Goal: Information Seeking & Learning: Check status

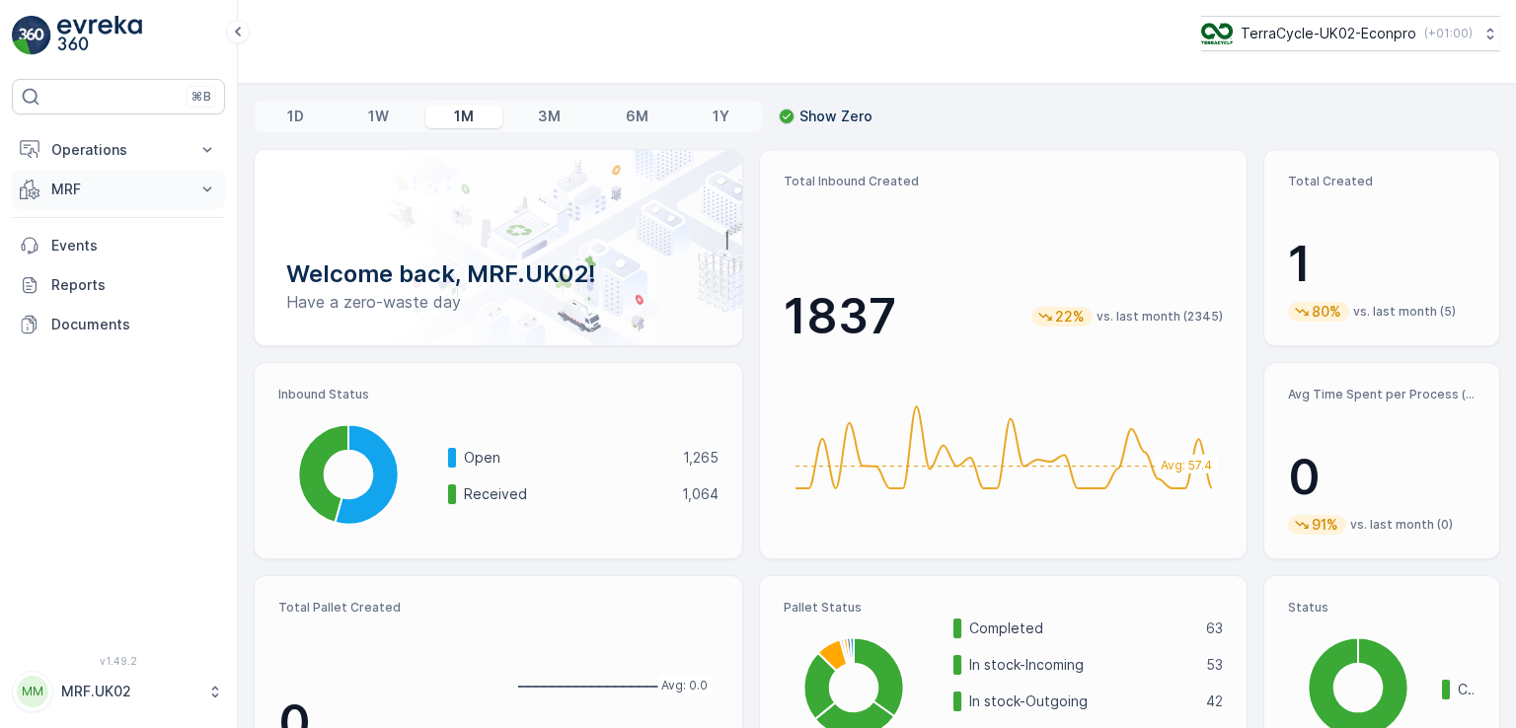
click at [107, 195] on p "MRF" at bounding box center [118, 190] width 134 height 20
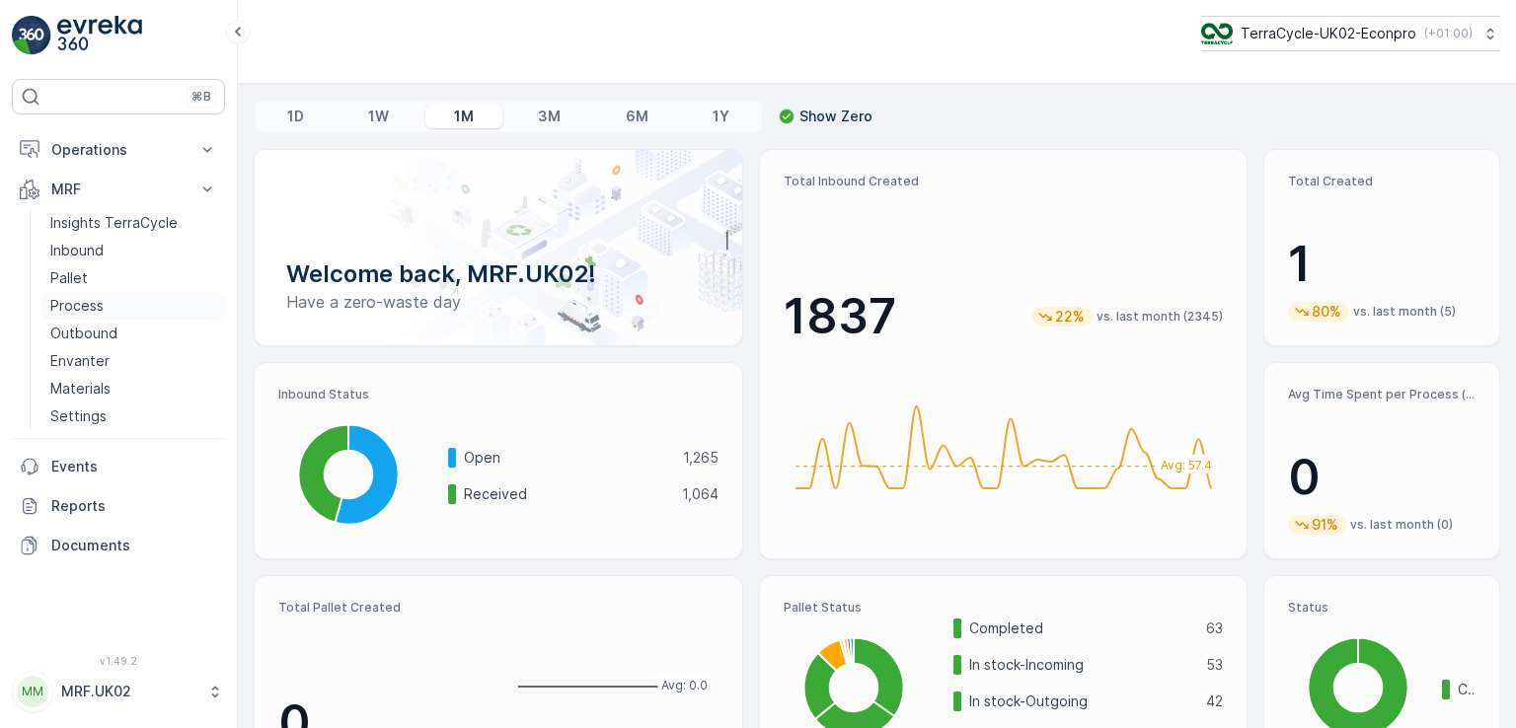
click at [96, 309] on p "Process" at bounding box center [76, 306] width 53 height 20
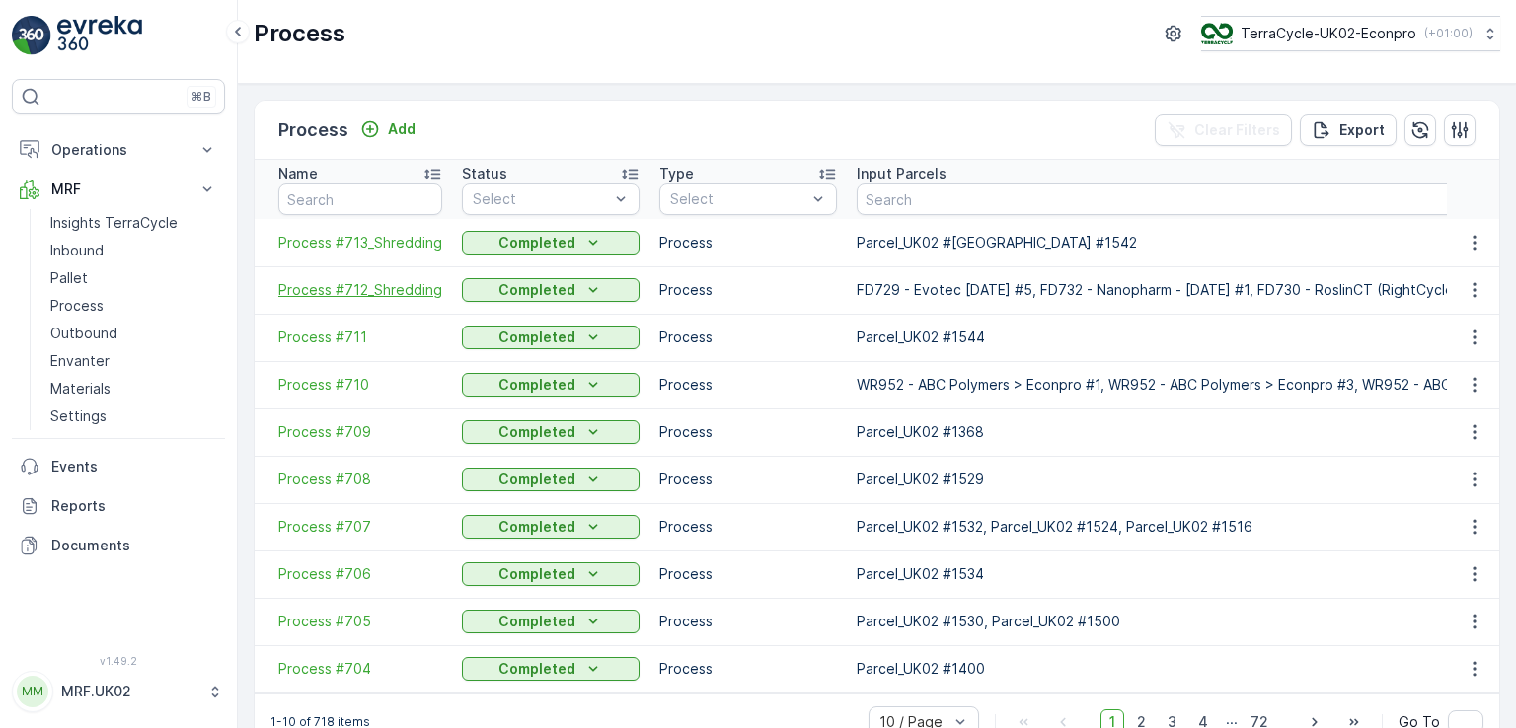
click at [334, 292] on span "Process #712_Shredding" at bounding box center [360, 290] width 164 height 20
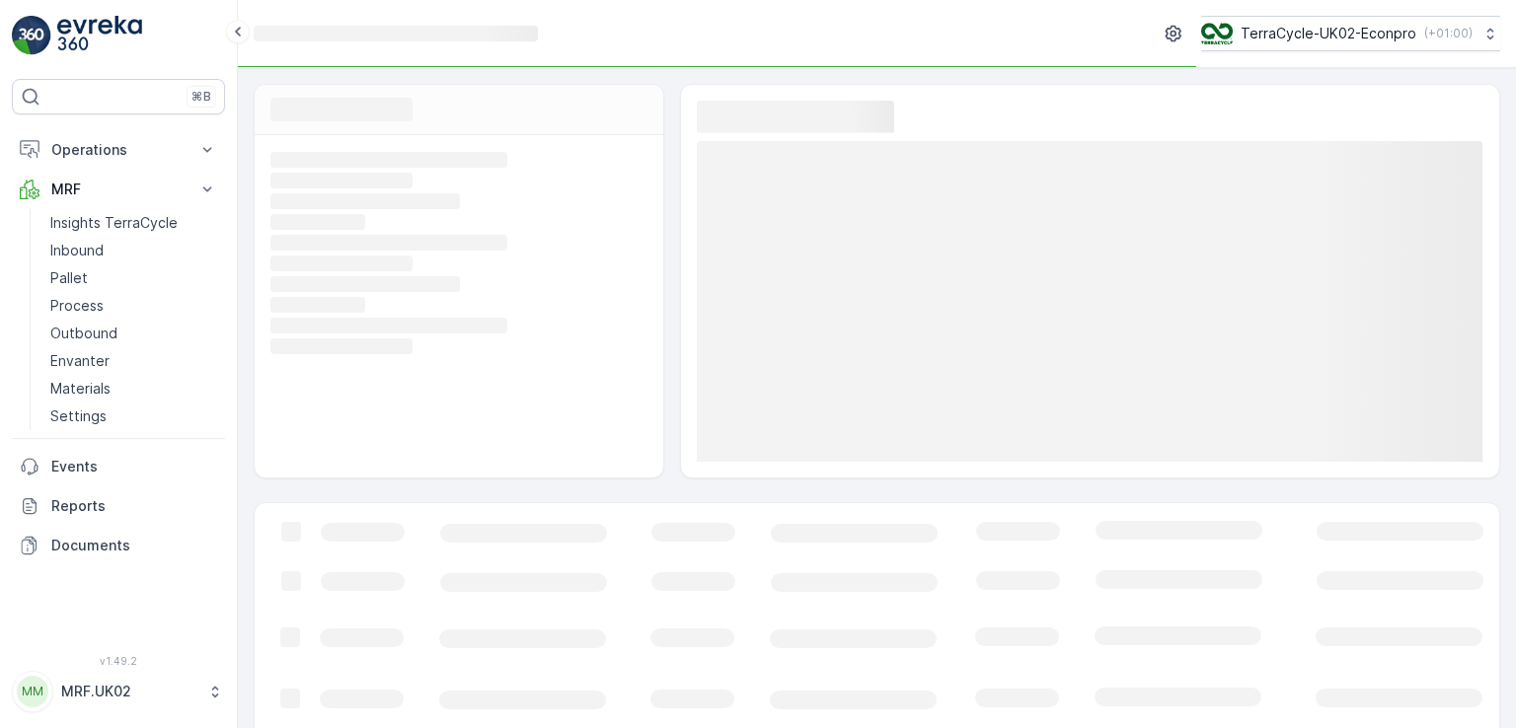
click at [334, 292] on rect at bounding box center [456, 284] width 372 height 18
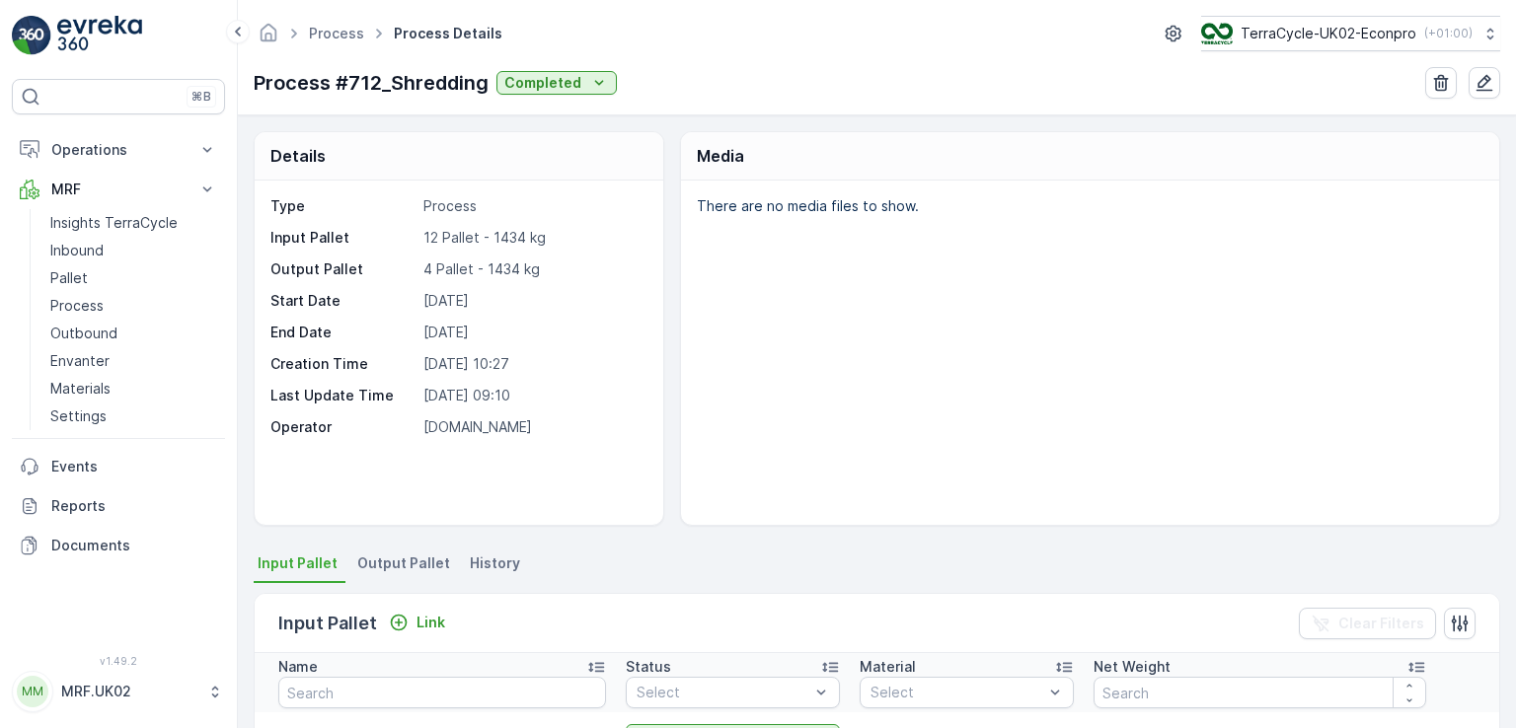
click at [715, 370] on div "There are no media files to show." at bounding box center [1090, 353] width 818 height 344
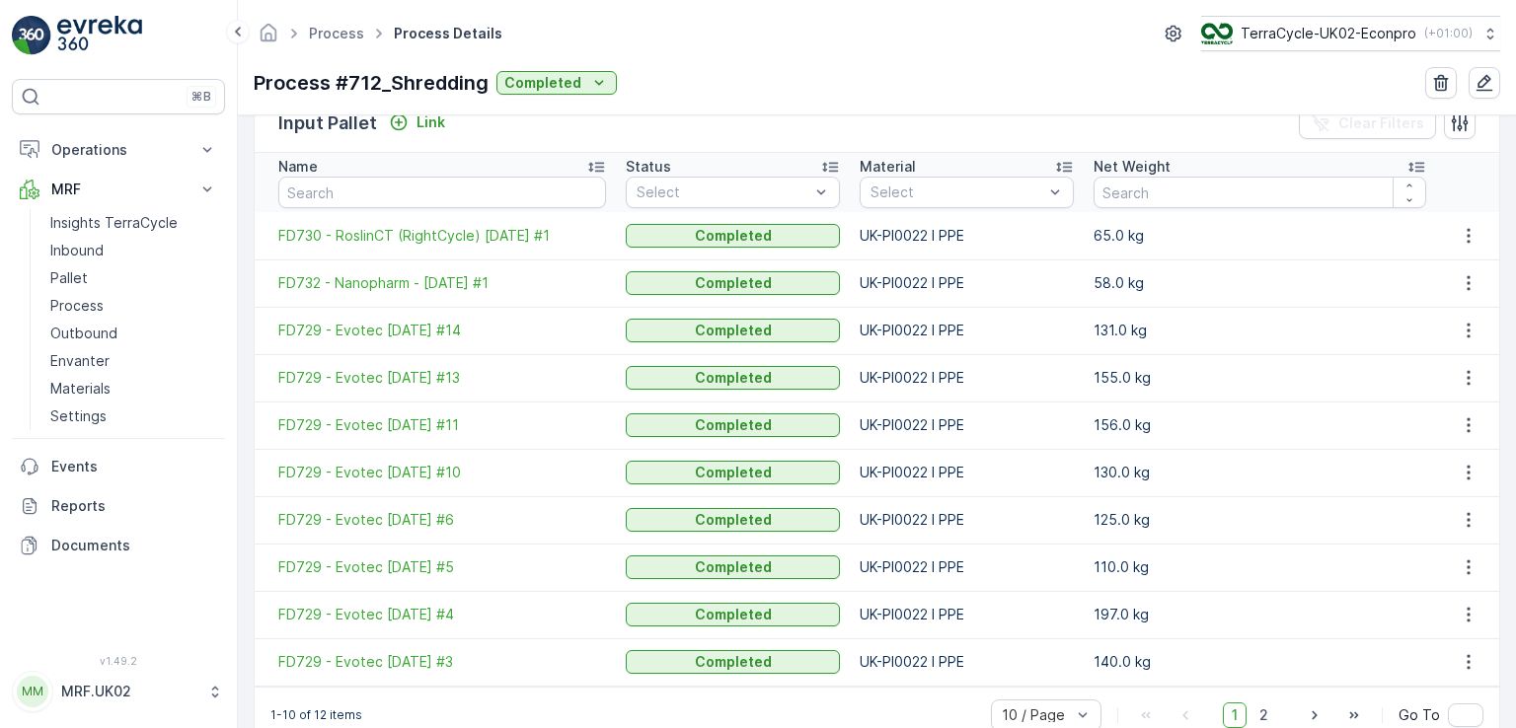
scroll to position [461, 0]
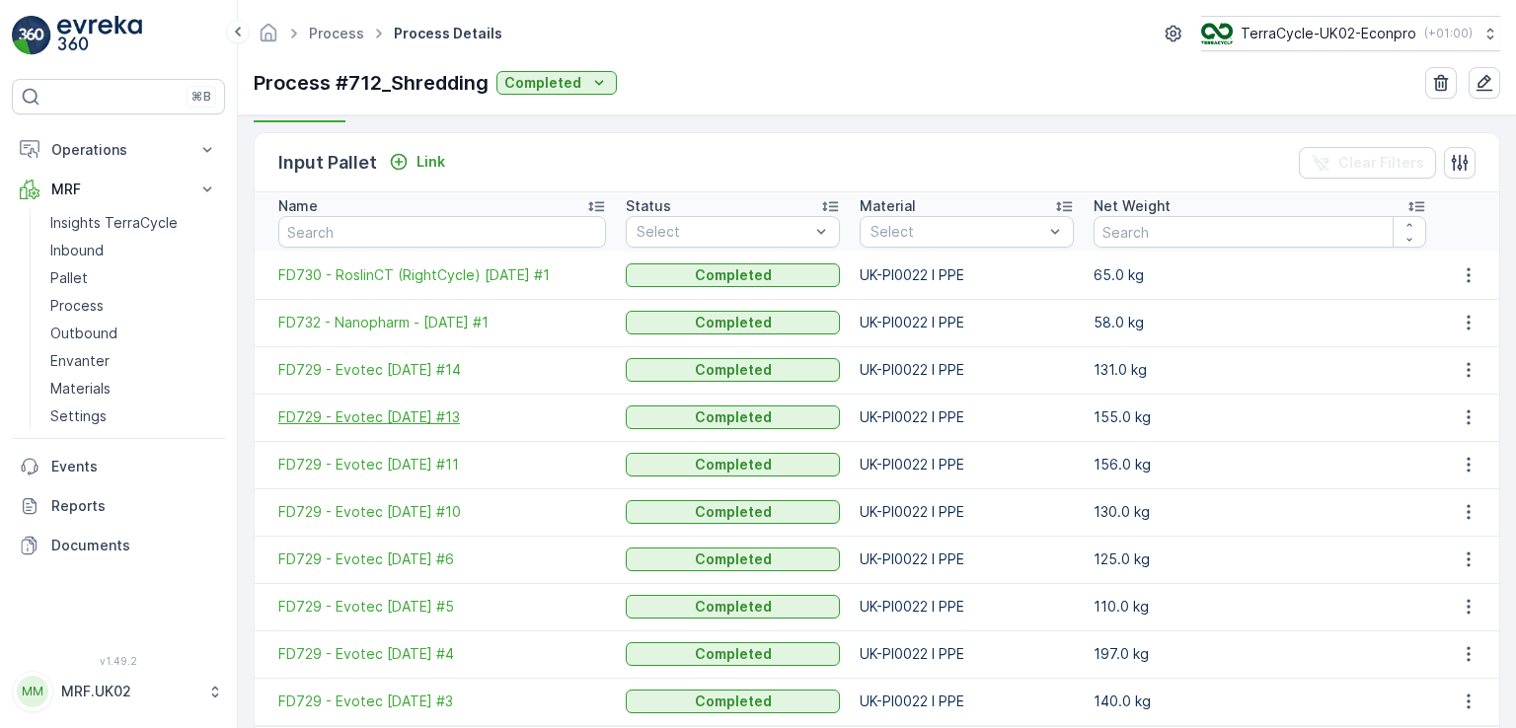
click at [588, 424] on span "FD729 - Evotec [DATE] #13" at bounding box center [442, 418] width 328 height 20
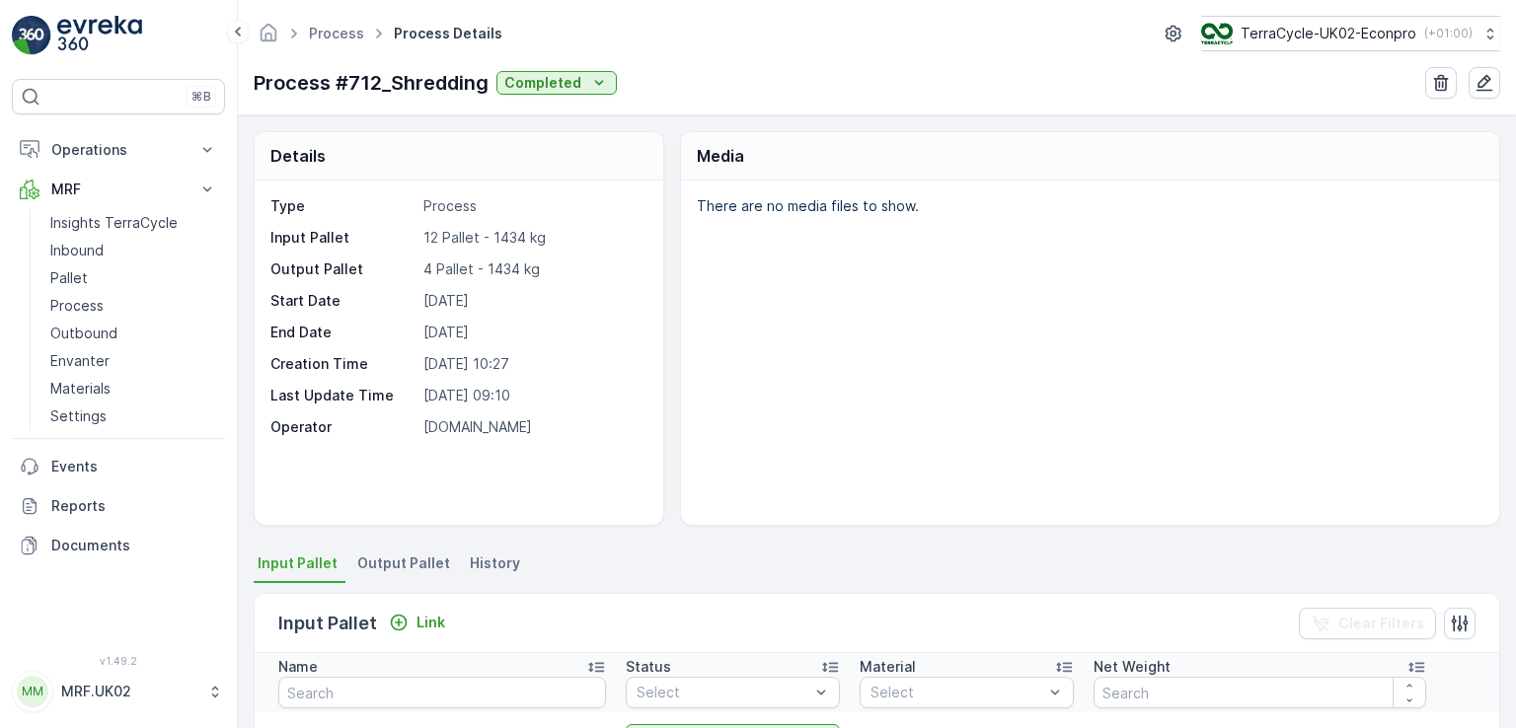
click at [847, 376] on div "There are no media files to show." at bounding box center [1090, 353] width 818 height 344
click at [770, 429] on div "There are no media files to show." at bounding box center [1090, 353] width 818 height 344
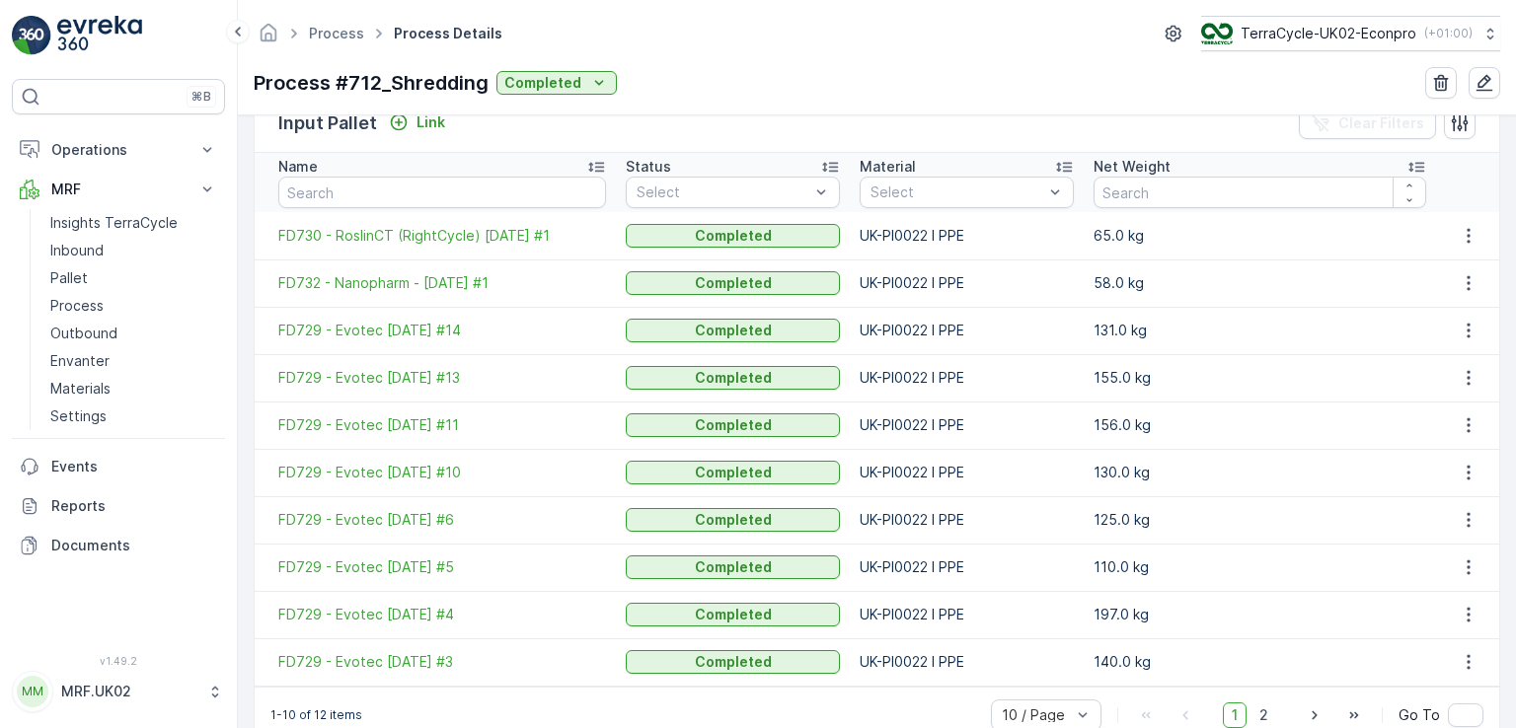
scroll to position [540, 0]
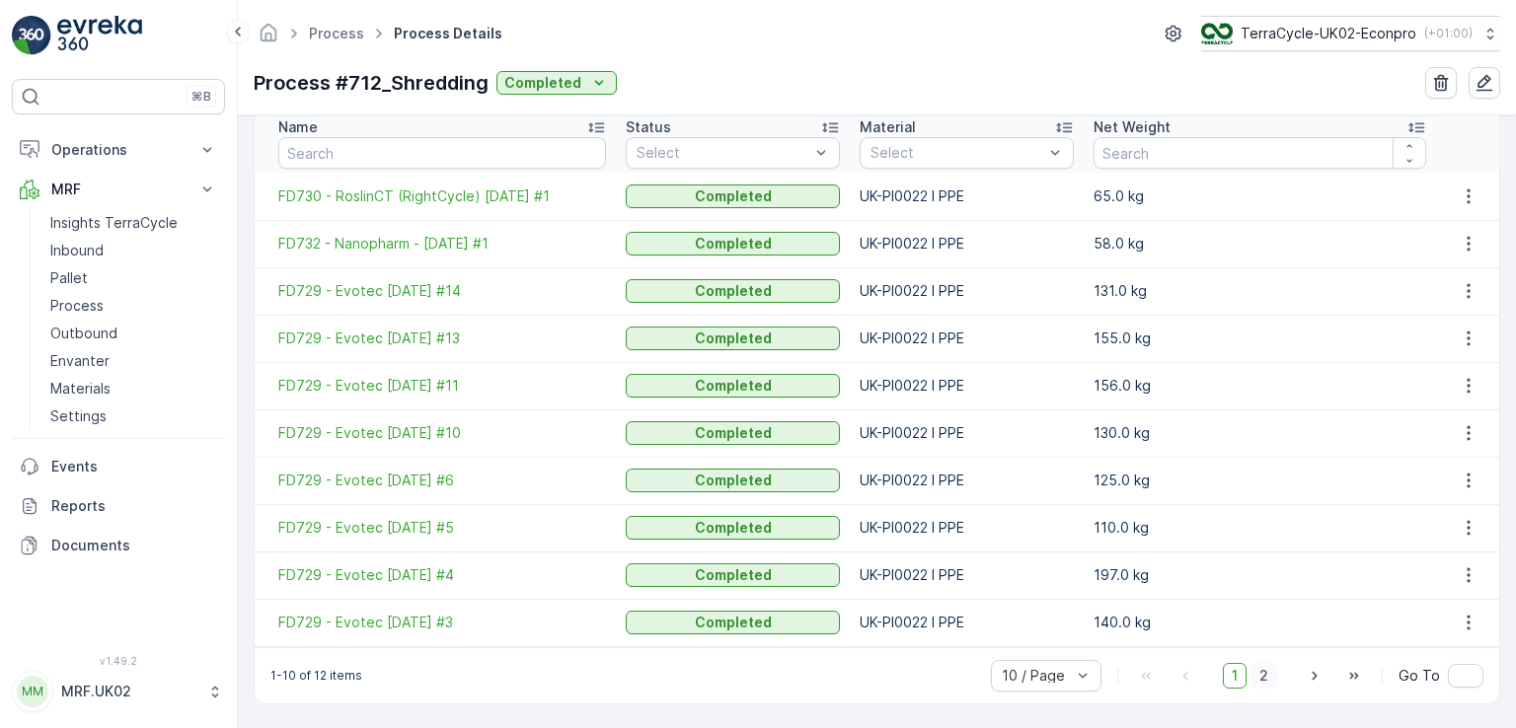
click at [1036, 674] on span "2" at bounding box center [1263, 676] width 27 height 26
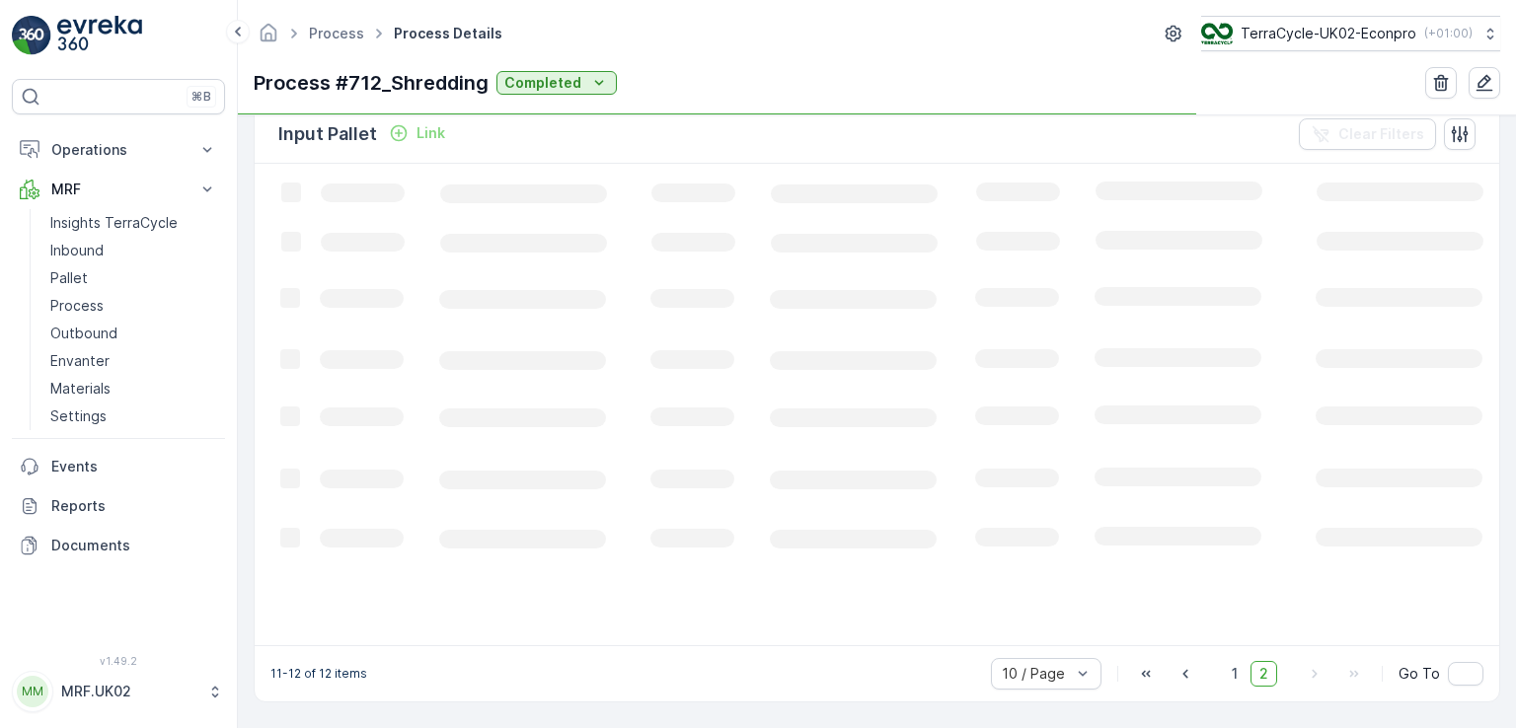
scroll to position [488, 0]
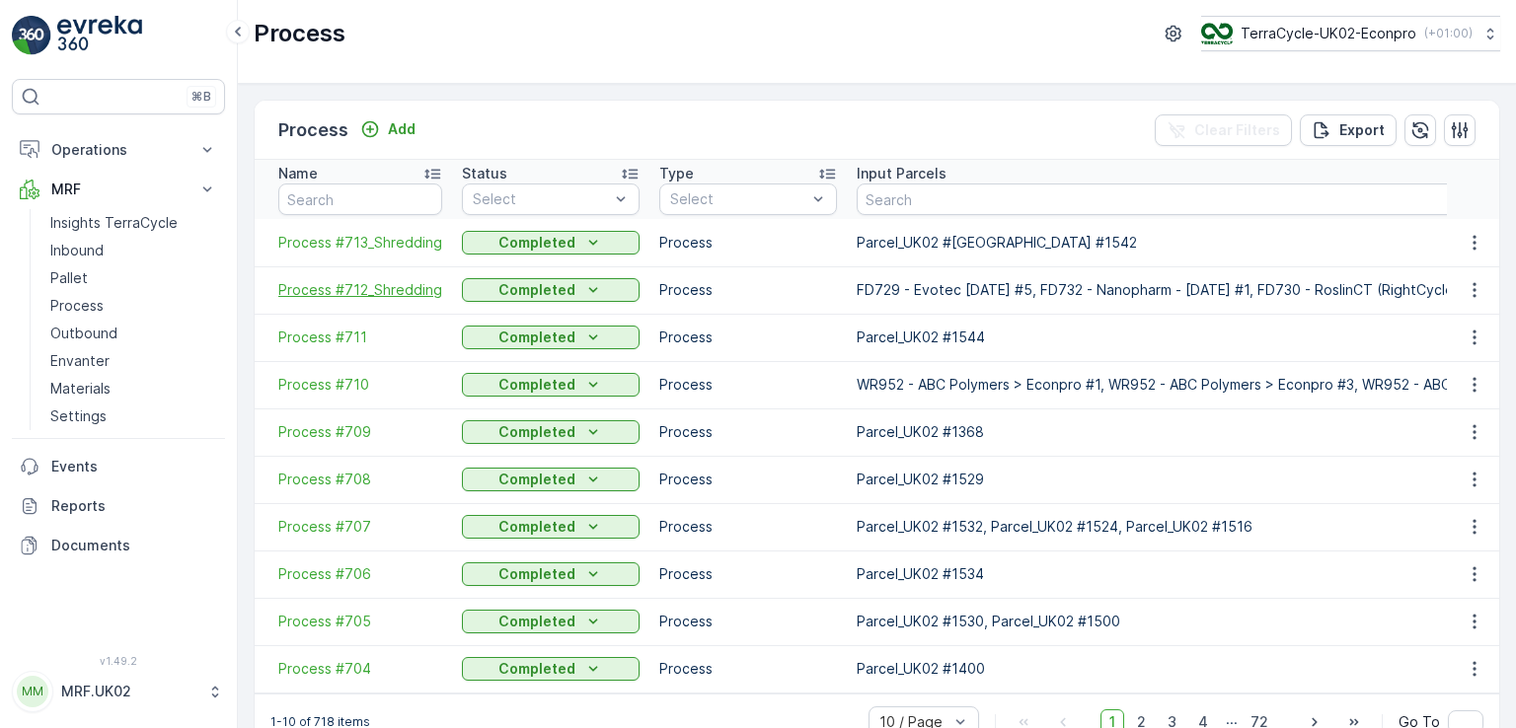
click at [410, 297] on span "Process #712_Shredding" at bounding box center [360, 290] width 164 height 20
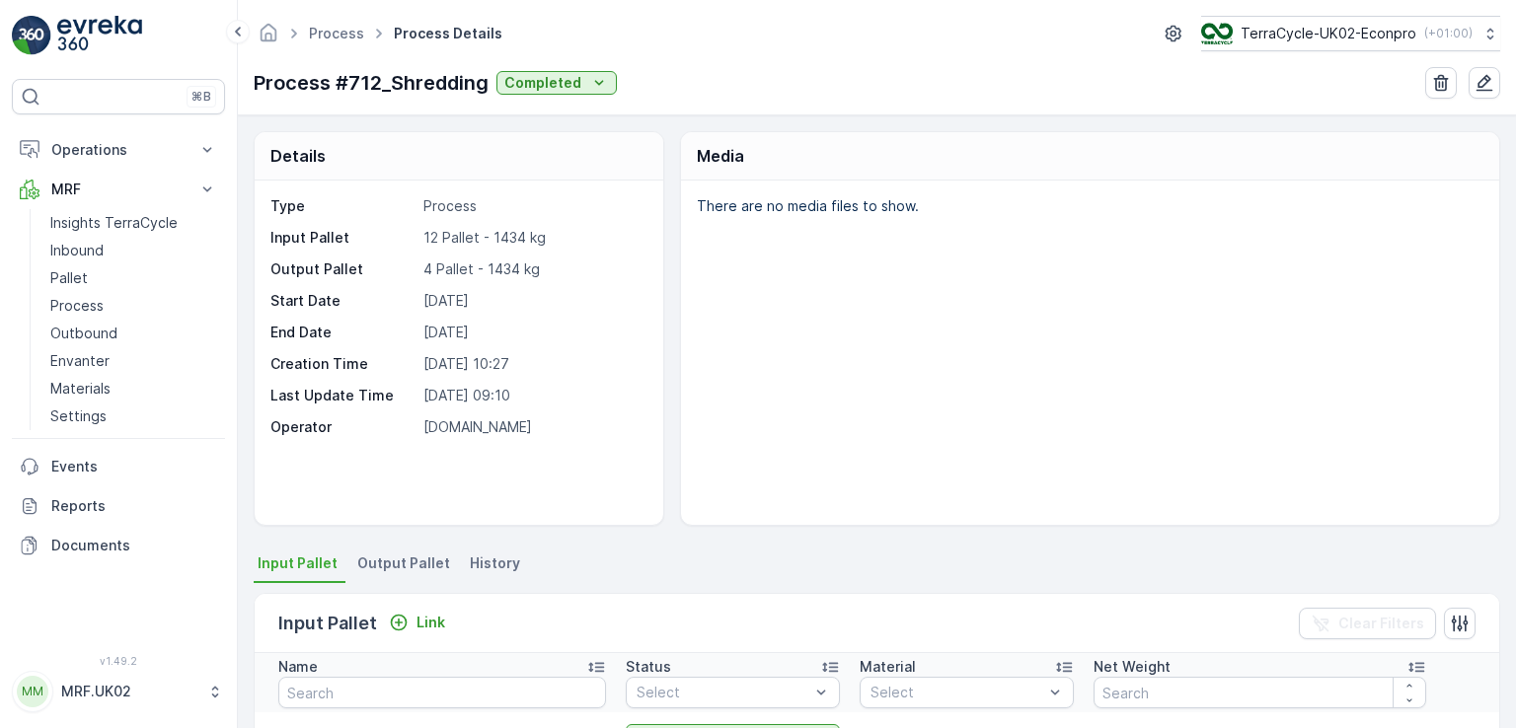
click at [411, 568] on span "Output Pallet" at bounding box center [403, 564] width 93 height 20
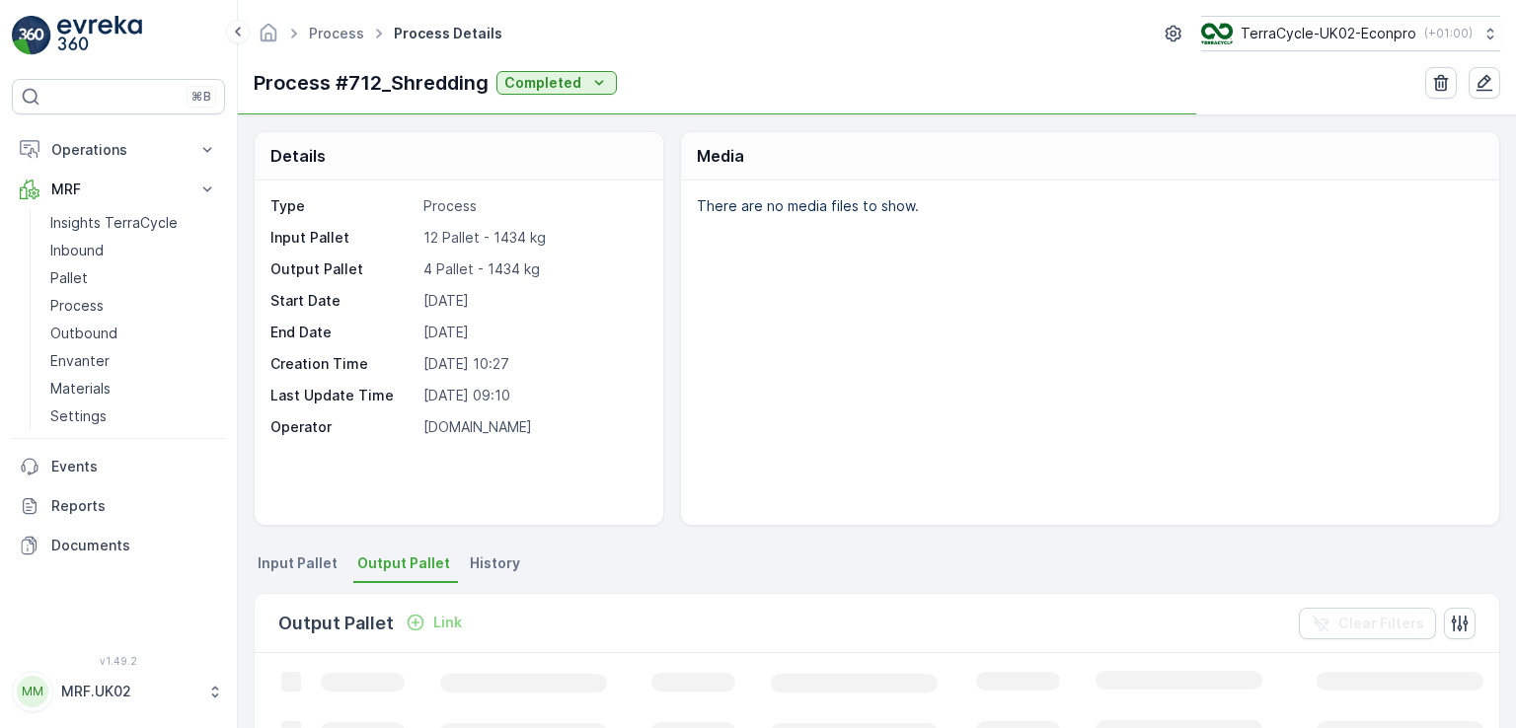
click at [858, 408] on div "There are no media files to show." at bounding box center [1090, 353] width 818 height 344
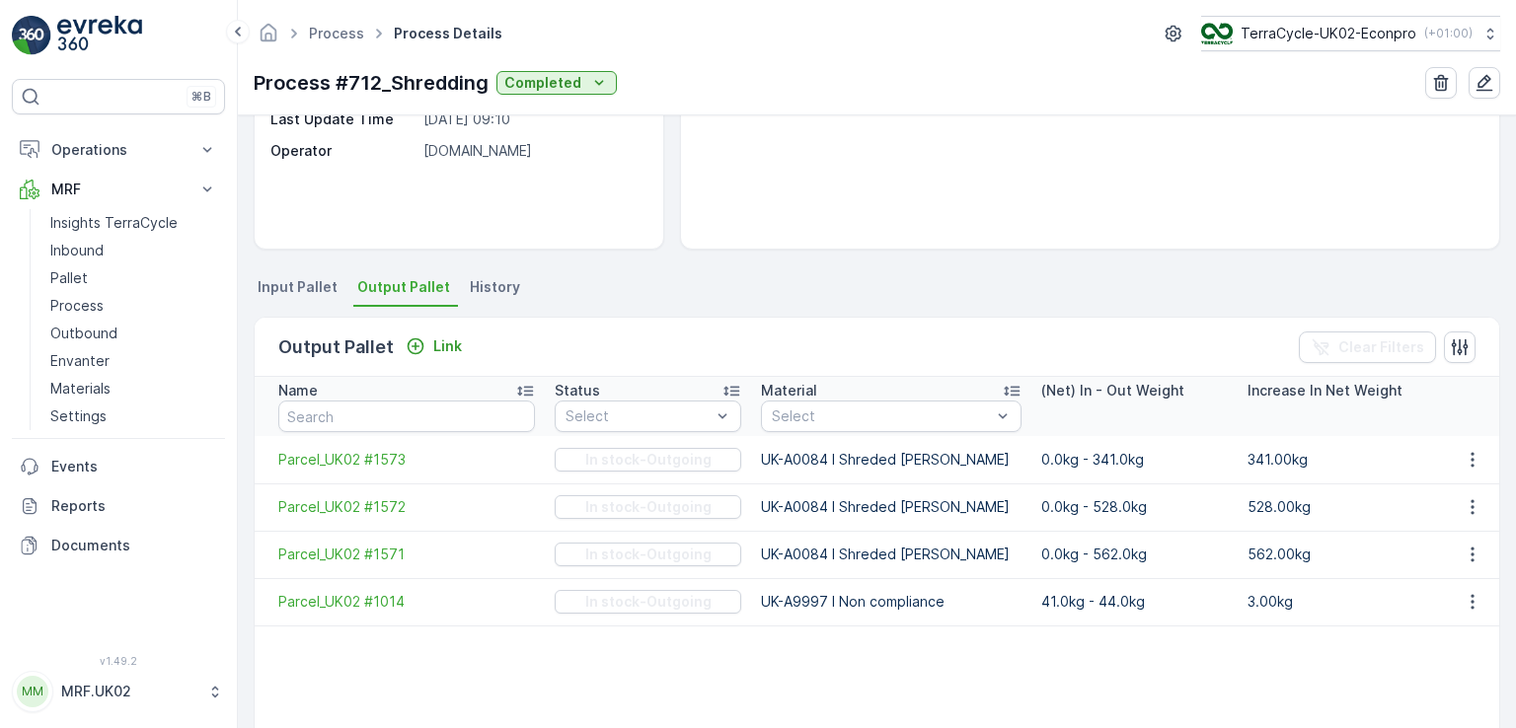
scroll to position [316, 0]
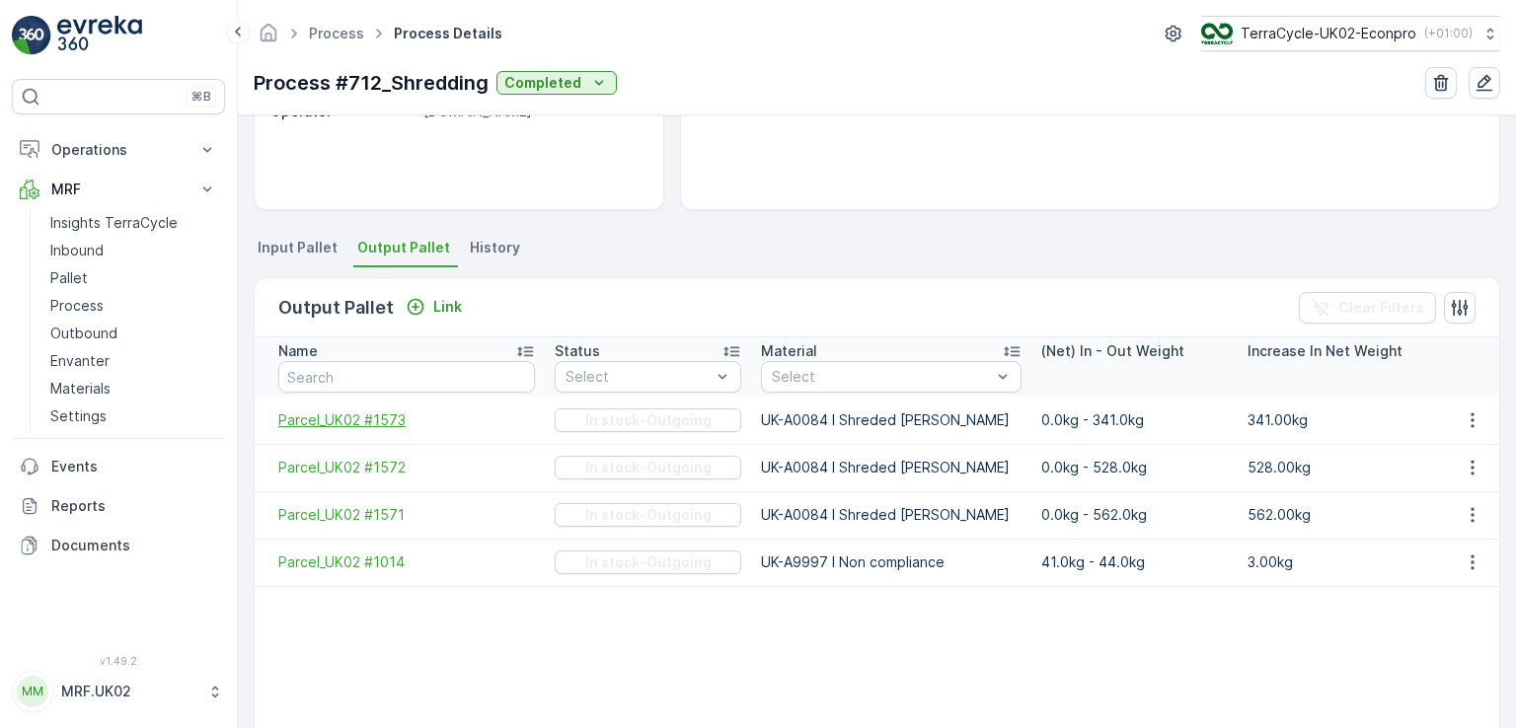
click at [393, 413] on span "Parcel_UK02 #1573" at bounding box center [406, 421] width 257 height 20
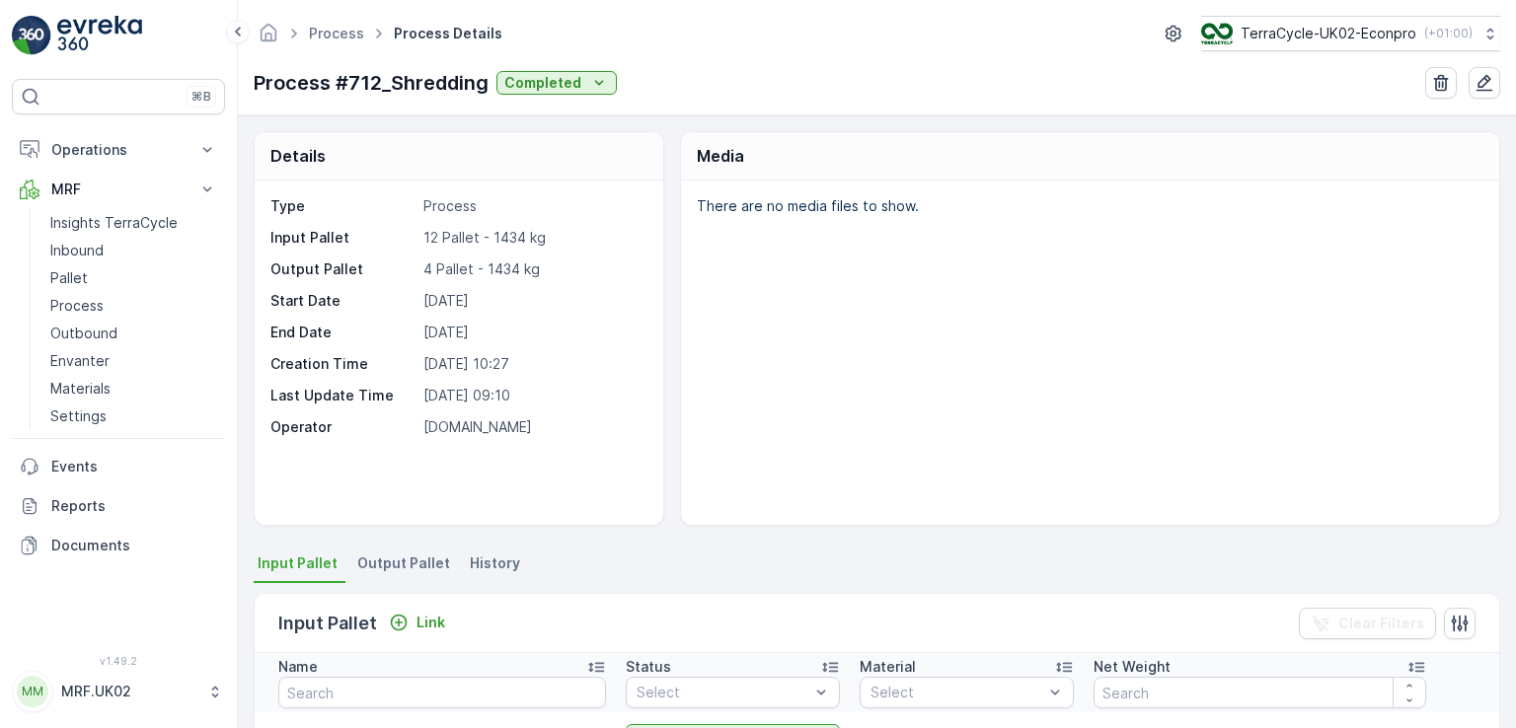
click at [422, 559] on span "Output Pallet" at bounding box center [403, 564] width 93 height 20
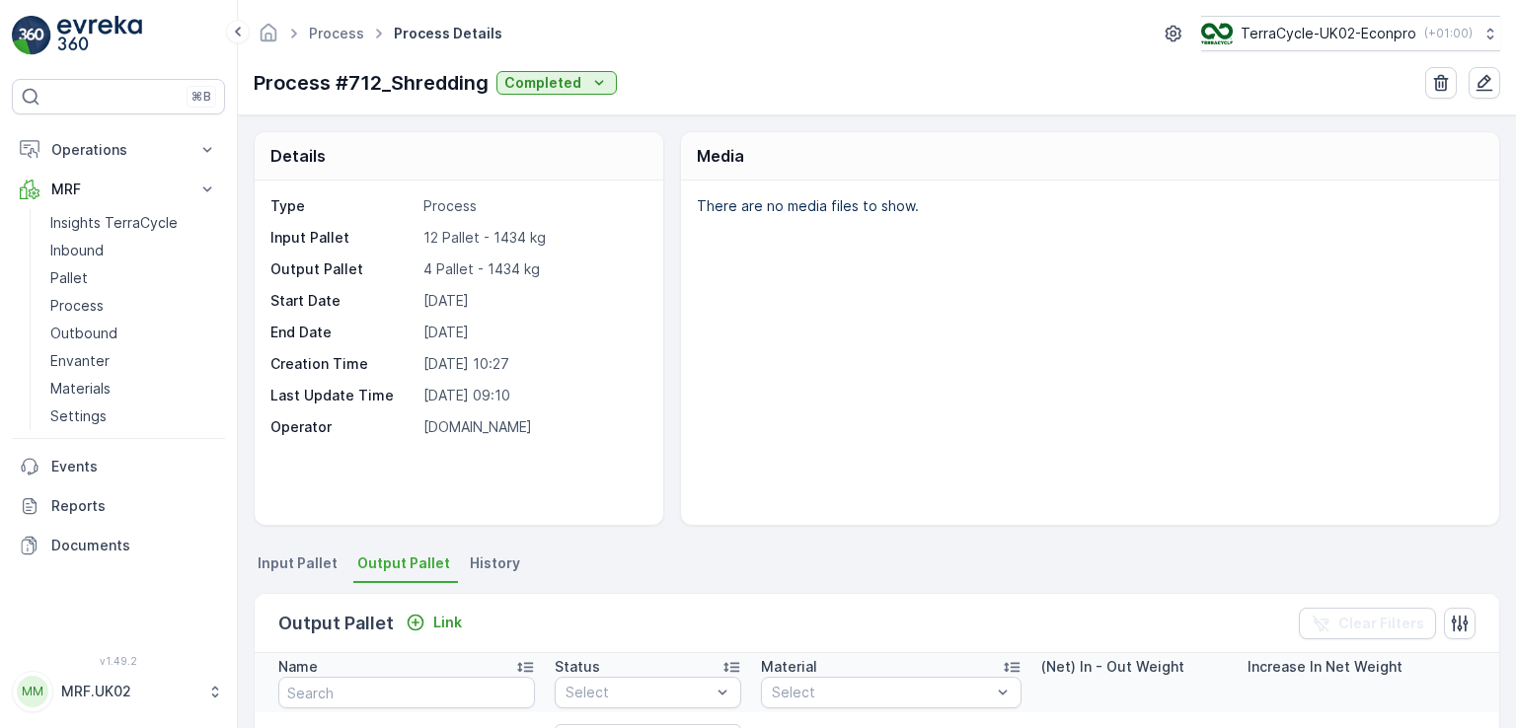
click at [827, 378] on div "There are no media files to show." at bounding box center [1090, 353] width 818 height 344
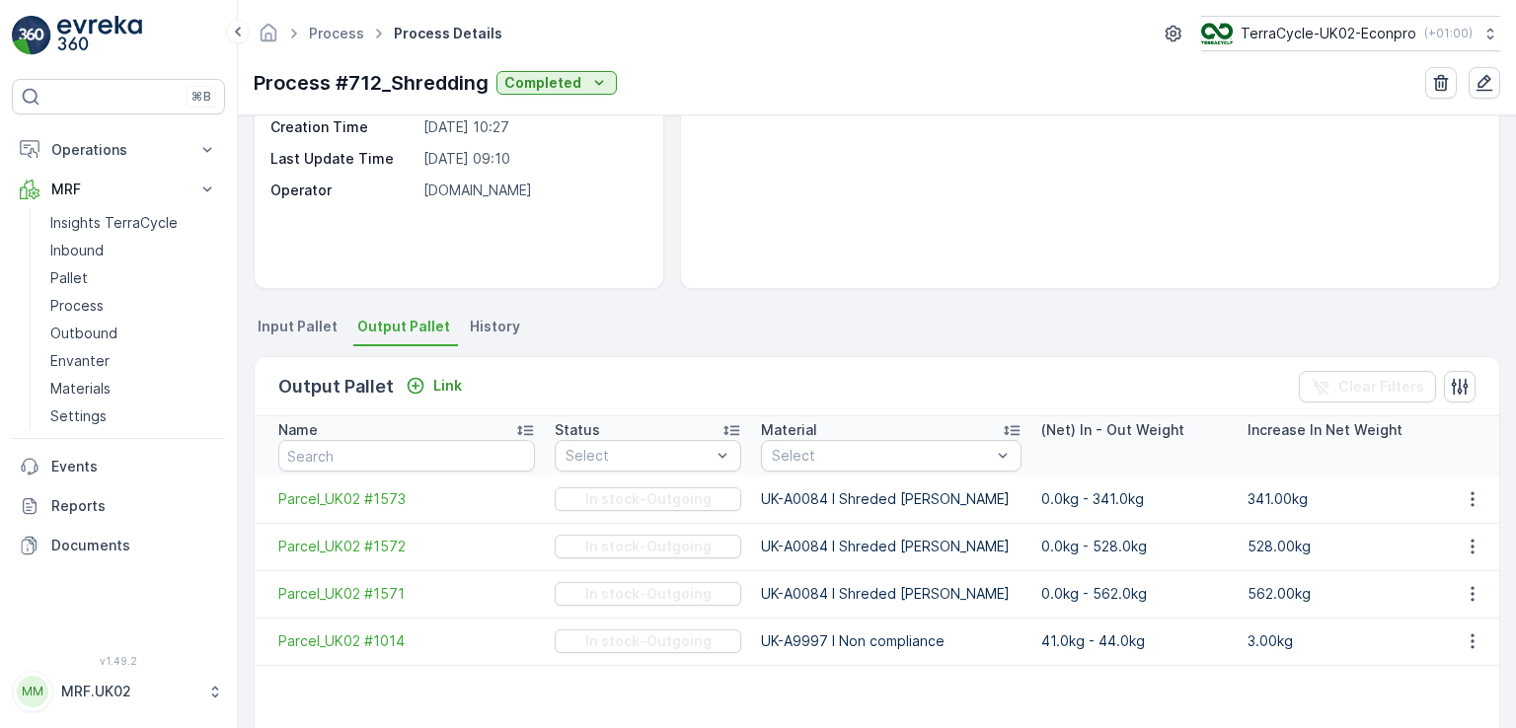
scroll to position [316, 0]
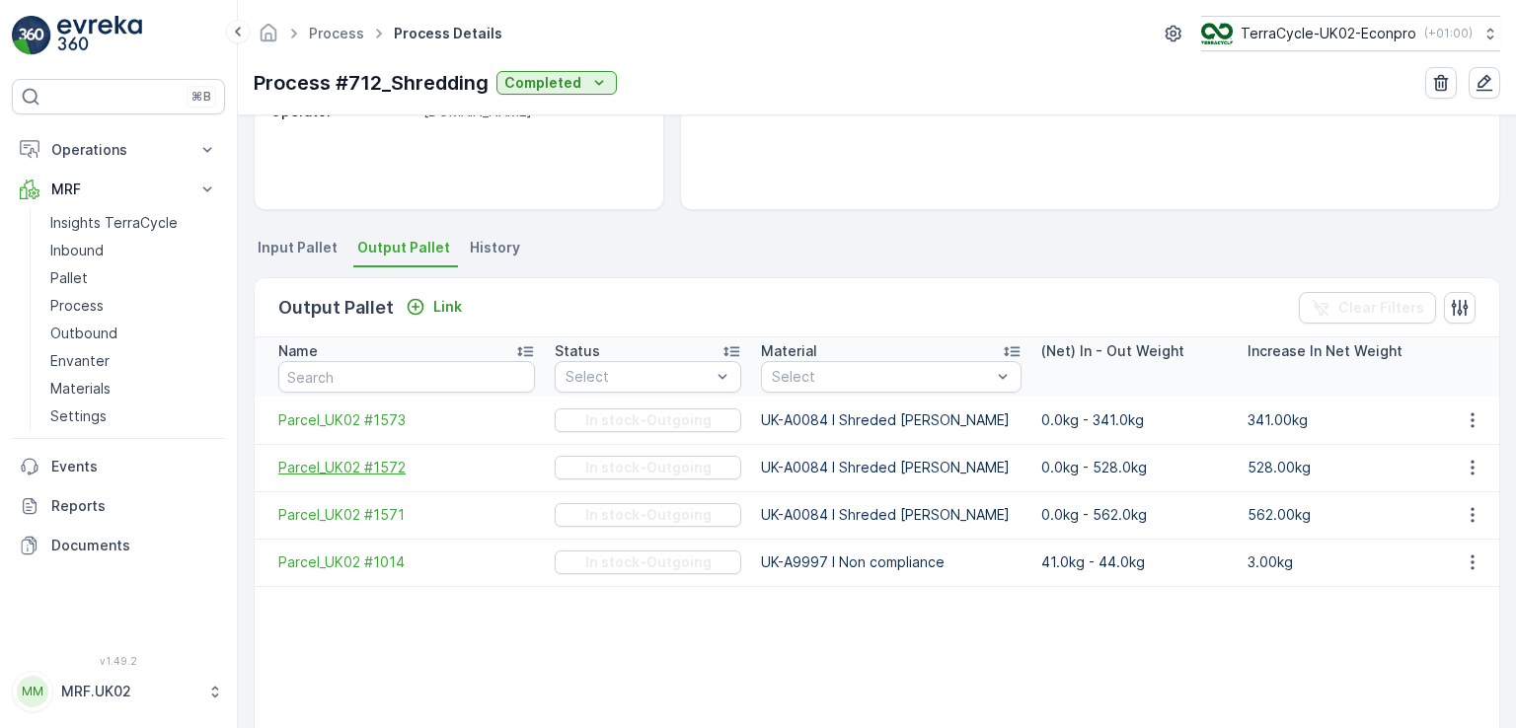
click at [402, 467] on span "Parcel_UK02 #1572" at bounding box center [406, 468] width 257 height 20
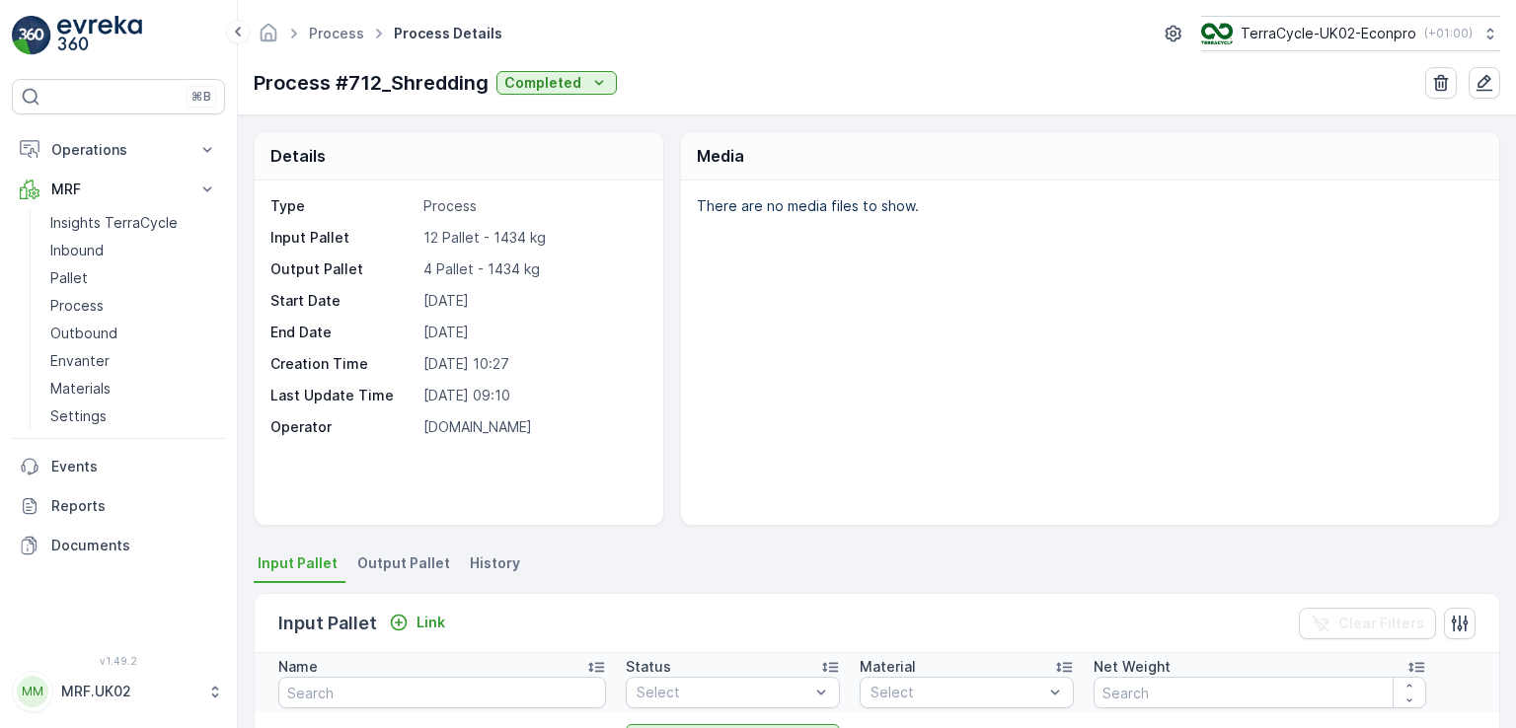
click at [422, 555] on span "Output Pallet" at bounding box center [403, 564] width 93 height 20
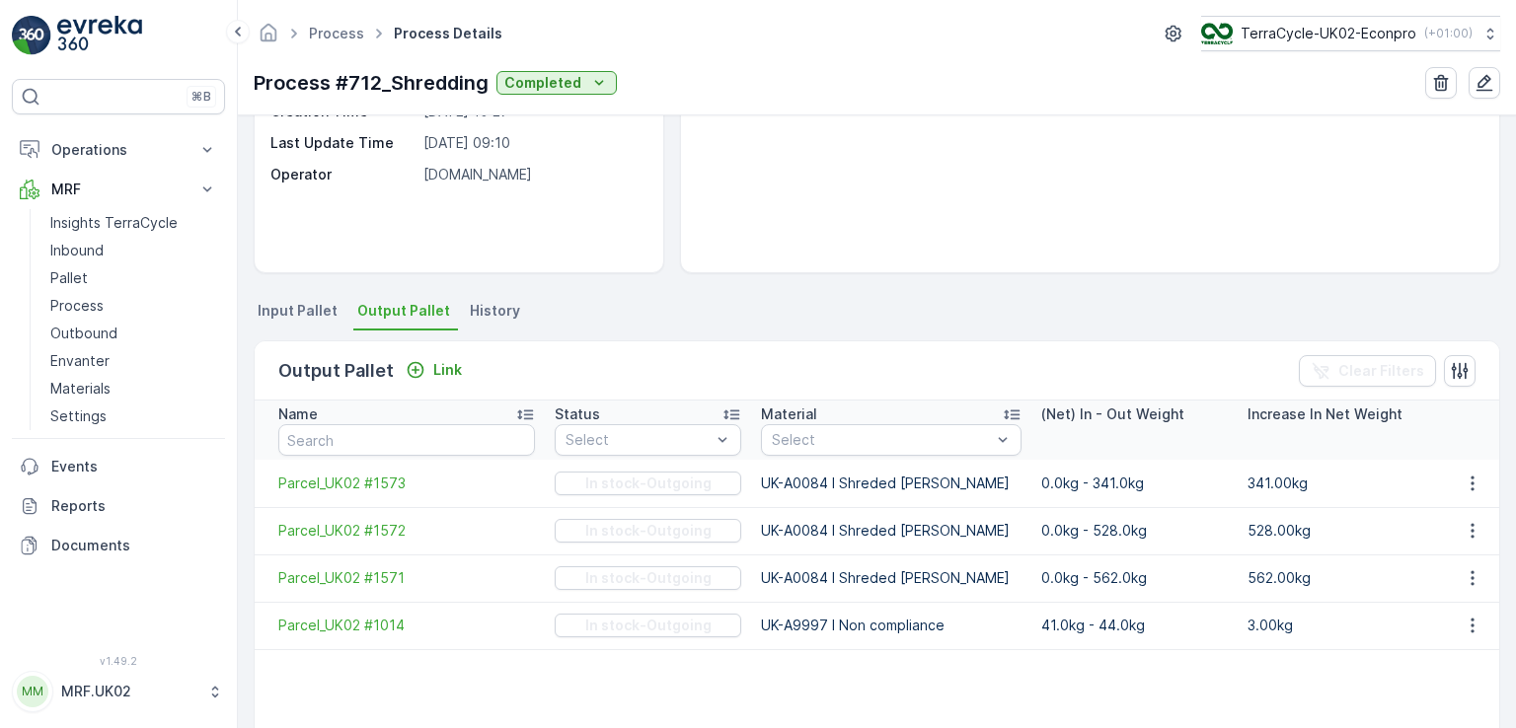
scroll to position [316, 0]
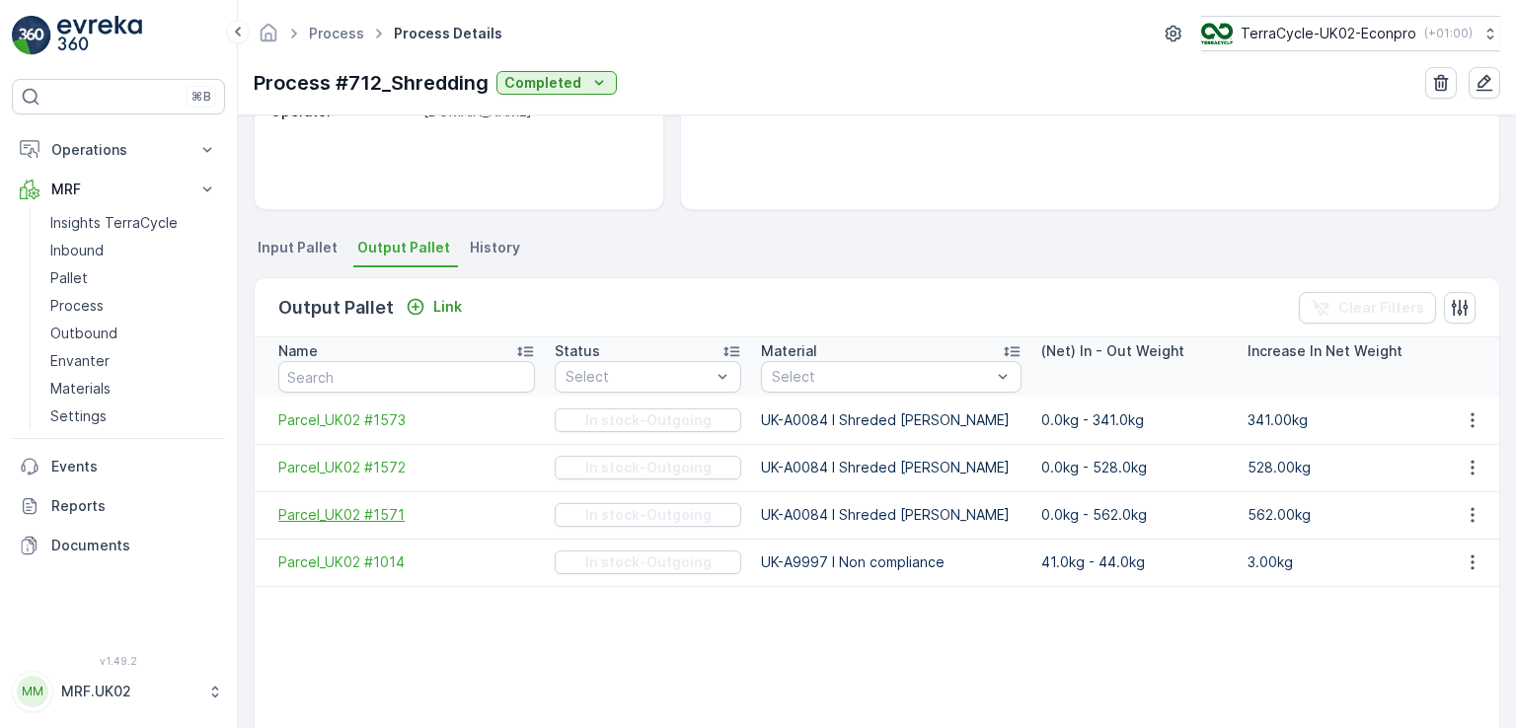
click at [406, 519] on span "Parcel_UK02 #1571" at bounding box center [406, 515] width 257 height 20
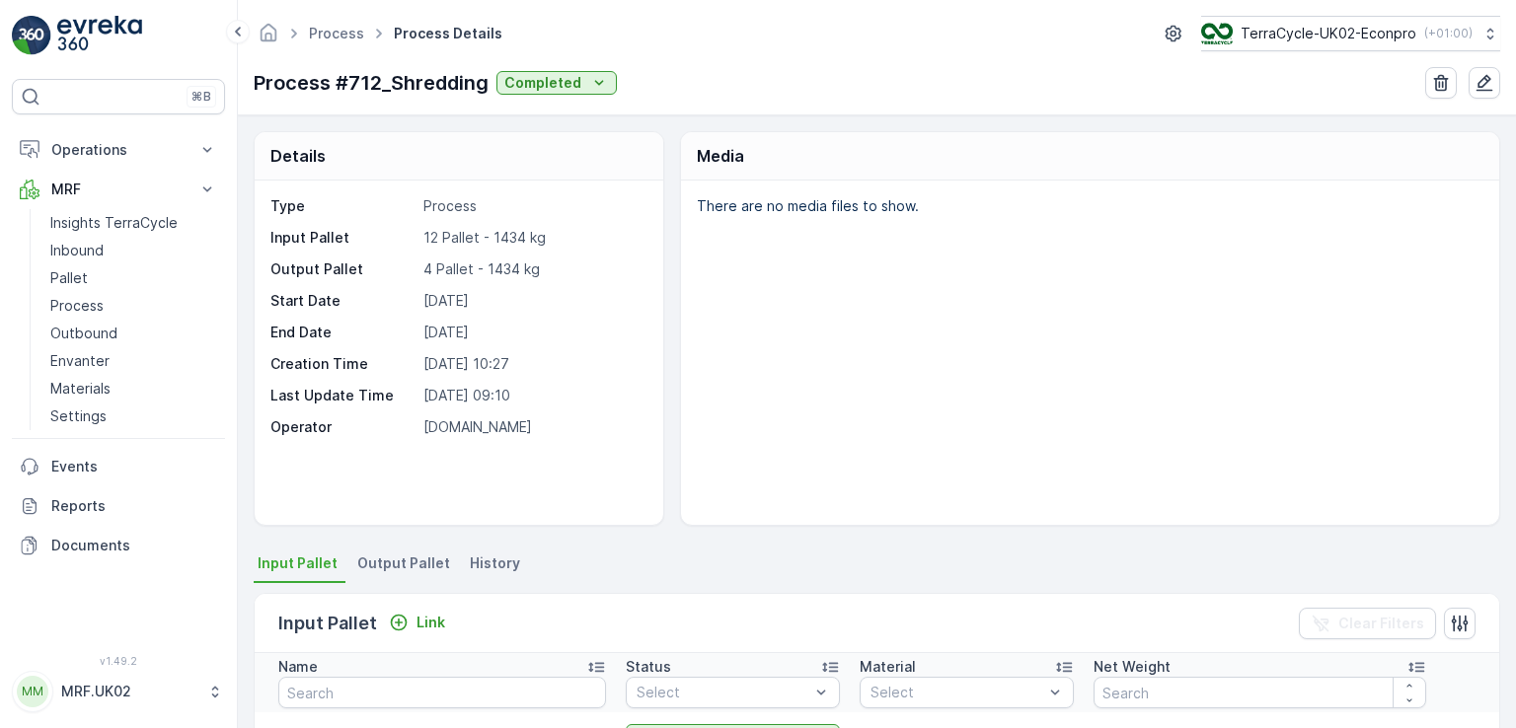
click at [408, 565] on span "Output Pallet" at bounding box center [403, 564] width 93 height 20
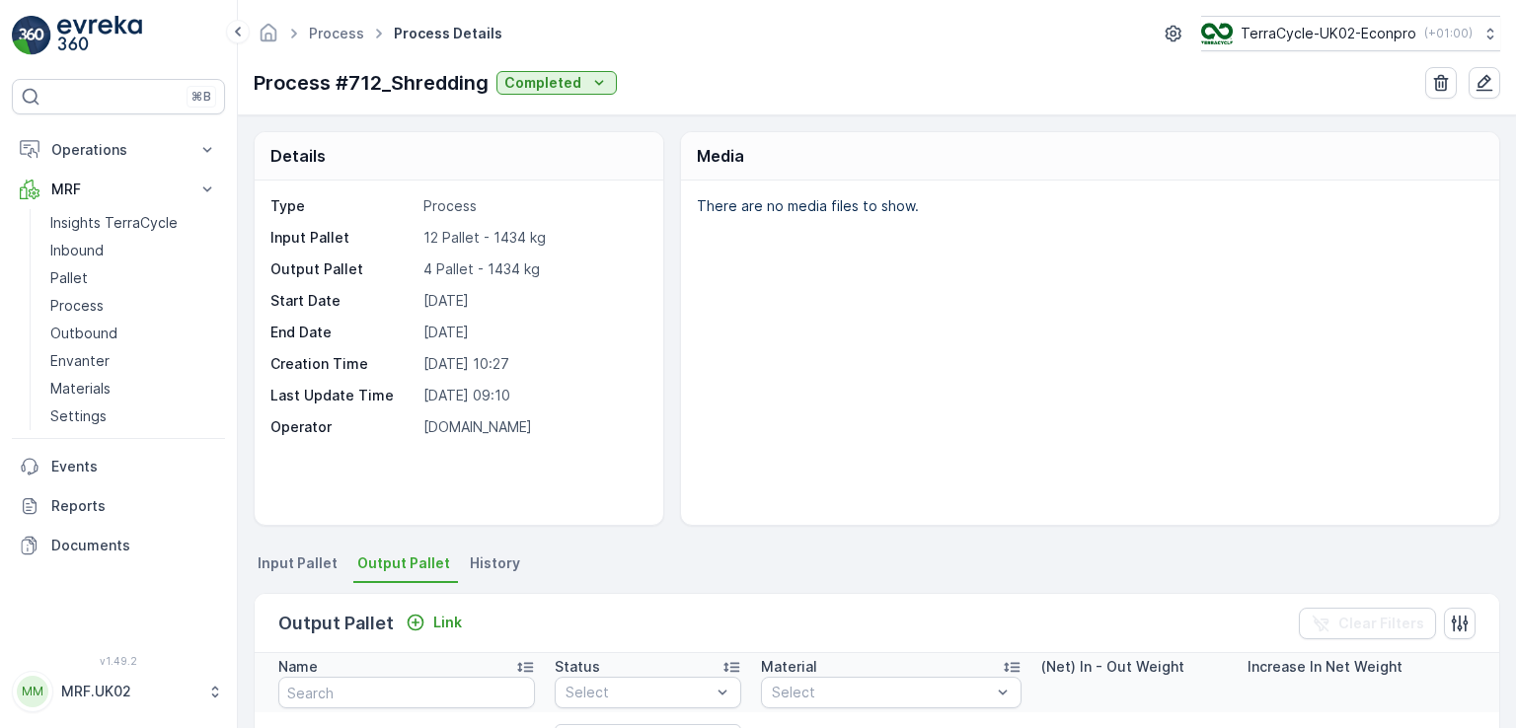
click at [1036, 387] on div "There are no media files to show." at bounding box center [1090, 353] width 818 height 344
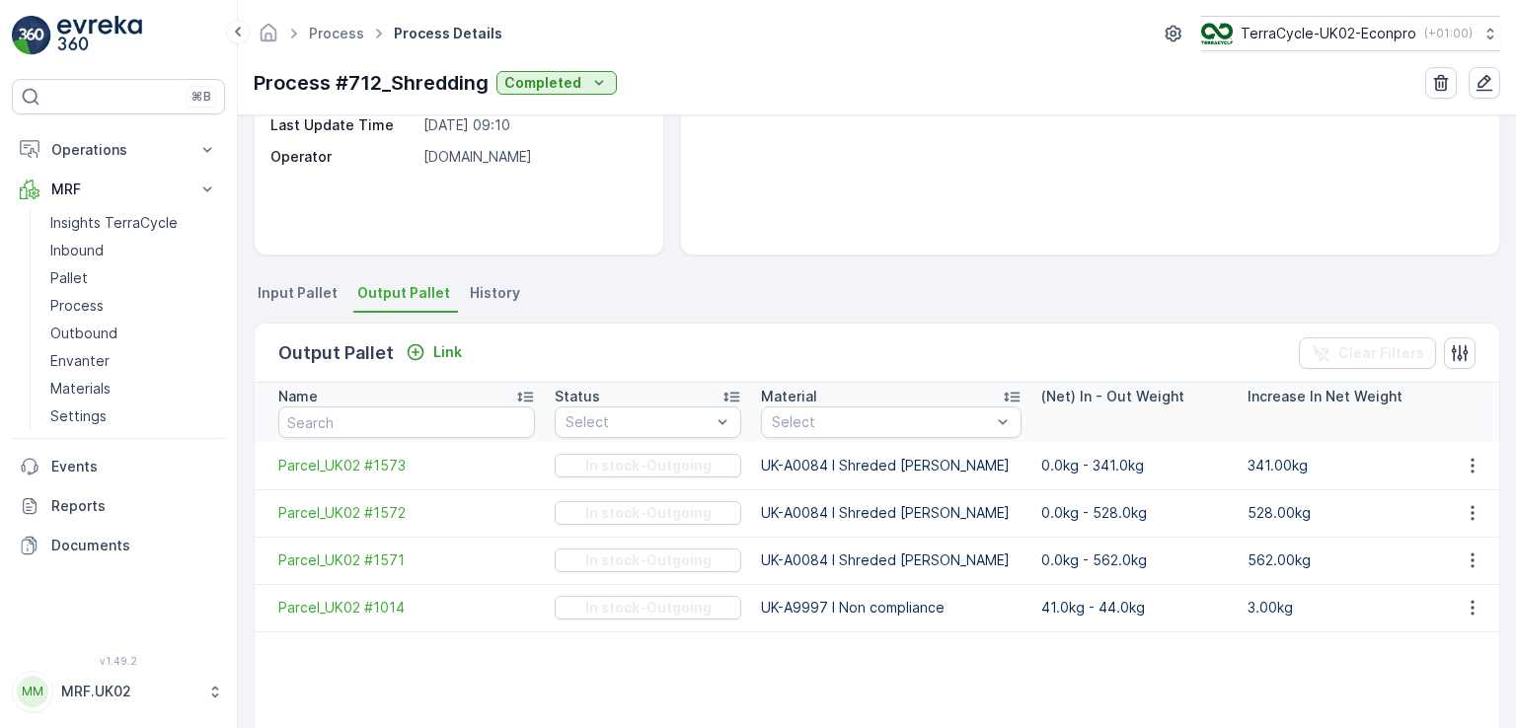
scroll to position [355, 0]
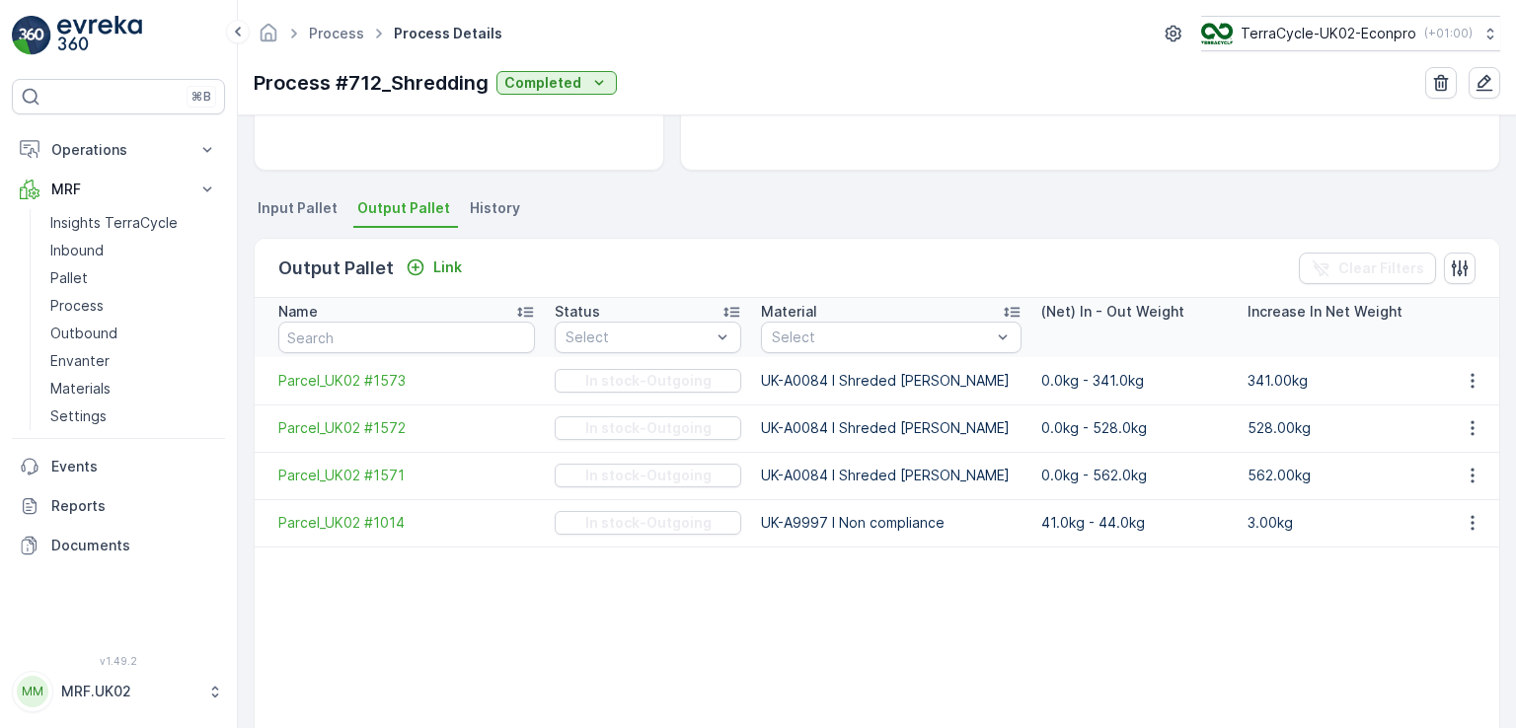
click at [594, 255] on div "Output Pallet Link Clear Filters" at bounding box center [877, 268] width 1244 height 59
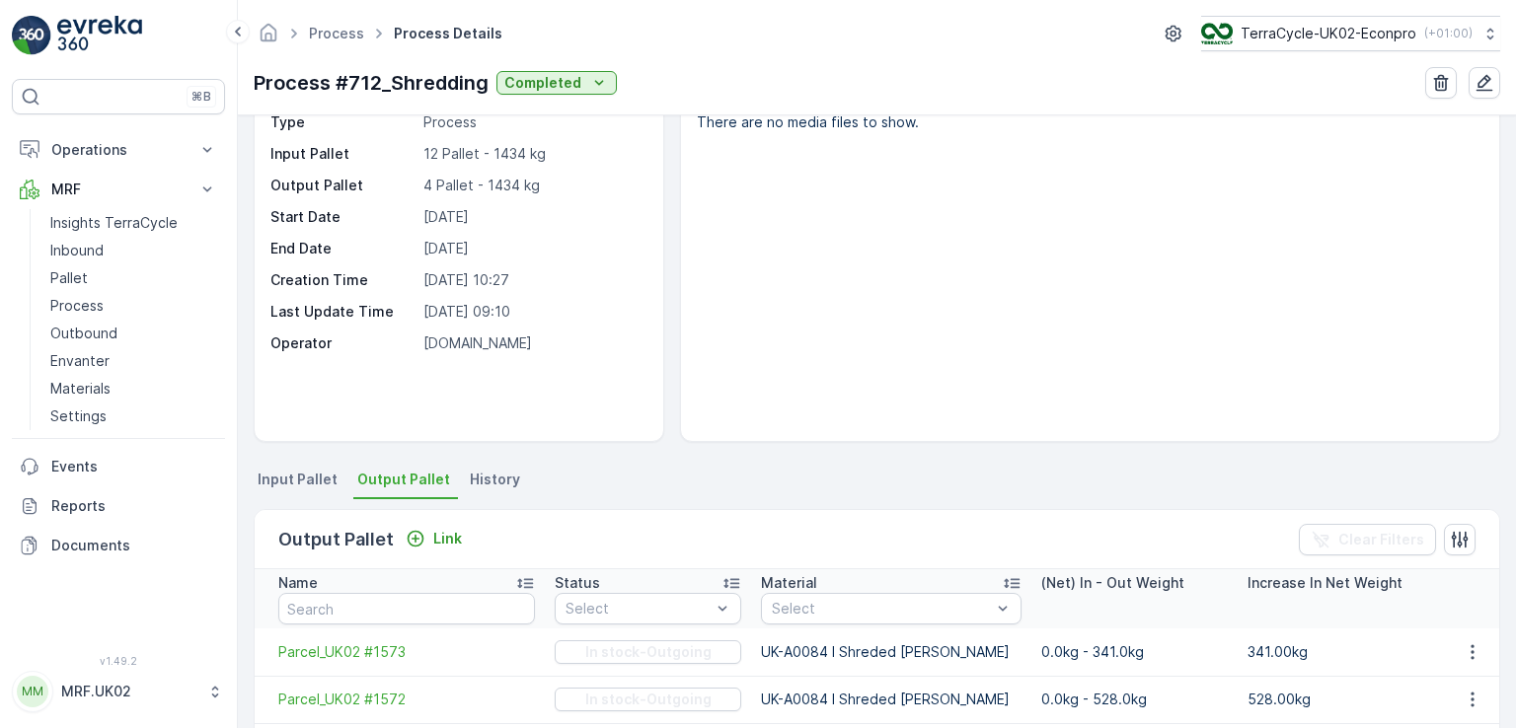
scroll to position [0, 0]
